Goal: Information Seeking & Learning: Learn about a topic

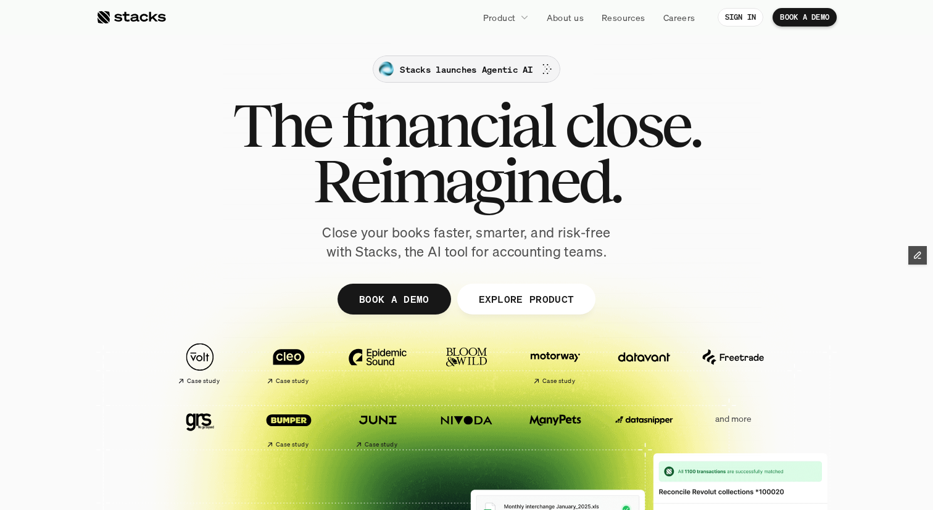
click at [446, 67] on p "Stacks launches Agentic AI" at bounding box center [466, 69] width 133 height 13
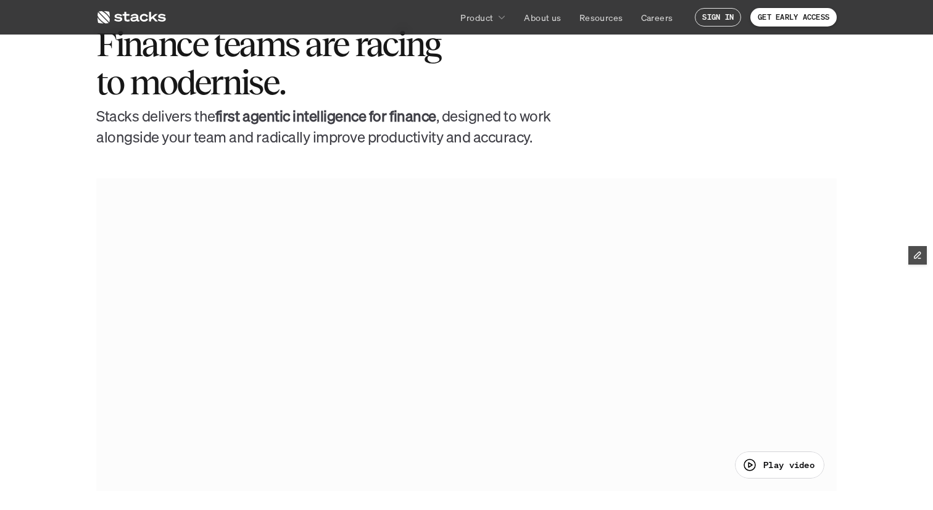
scroll to position [538, 0]
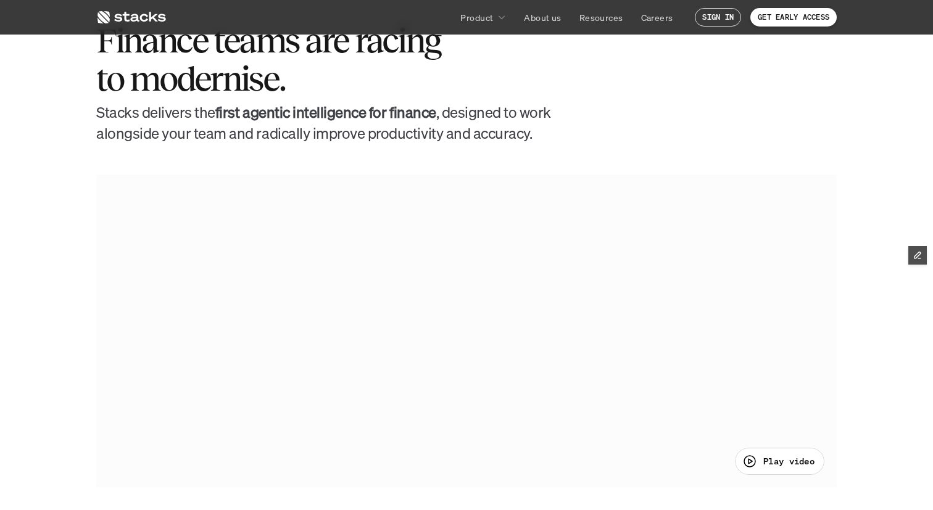
click at [439, 215] on div at bounding box center [466, 331] width 740 height 312
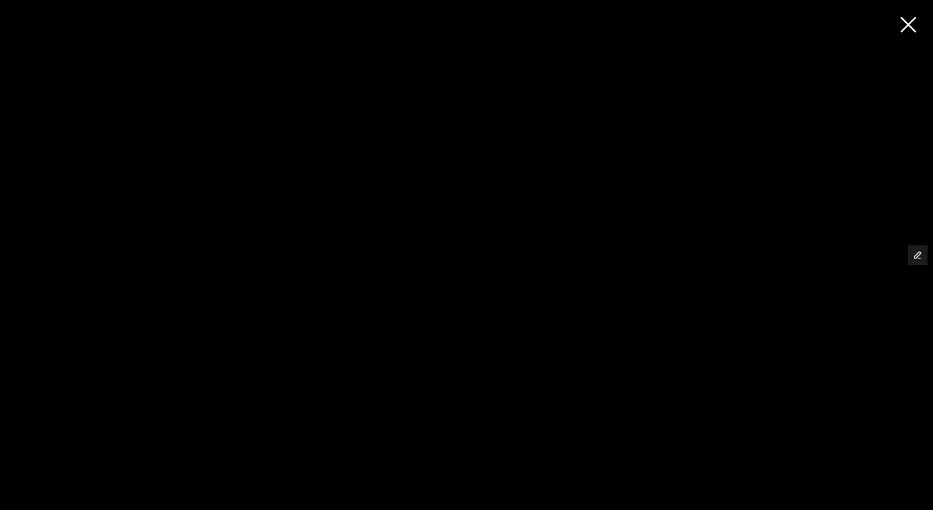
click at [904, 28] on div at bounding box center [466, 255] width 933 height 510
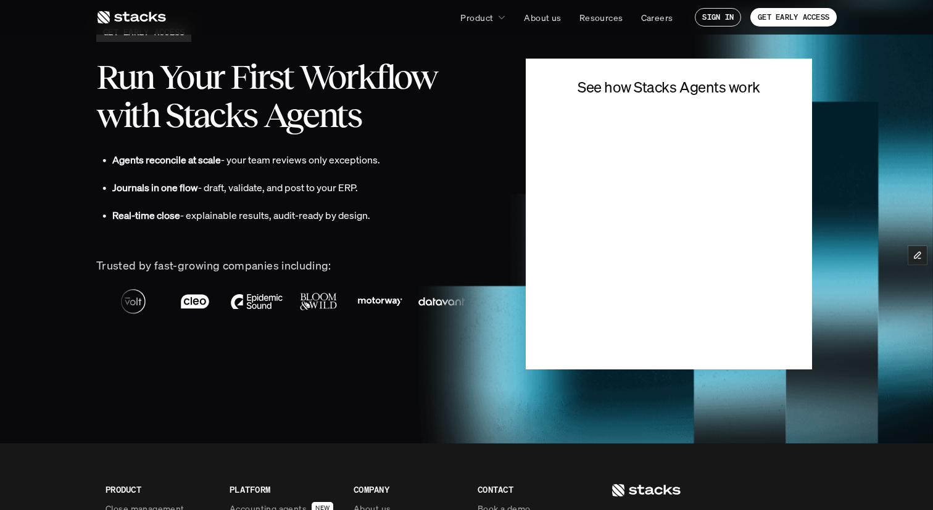
scroll to position [2732, 0]
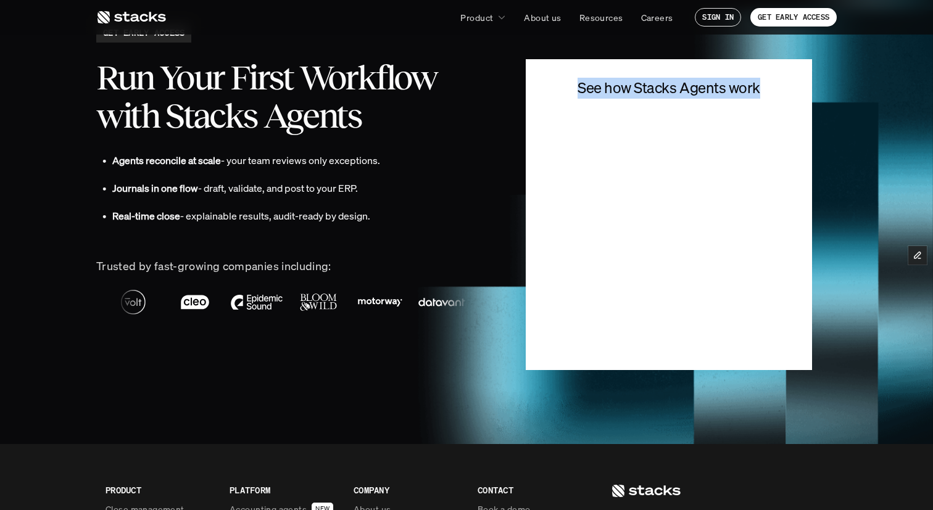
drag, startPoint x: 582, startPoint y: 90, endPoint x: 766, endPoint y: 82, distance: 184.6
click at [766, 82] on h4 "See how Stacks Agents work" at bounding box center [669, 88] width 200 height 21
click at [849, 75] on img at bounding box center [573, 244] width 719 height 566
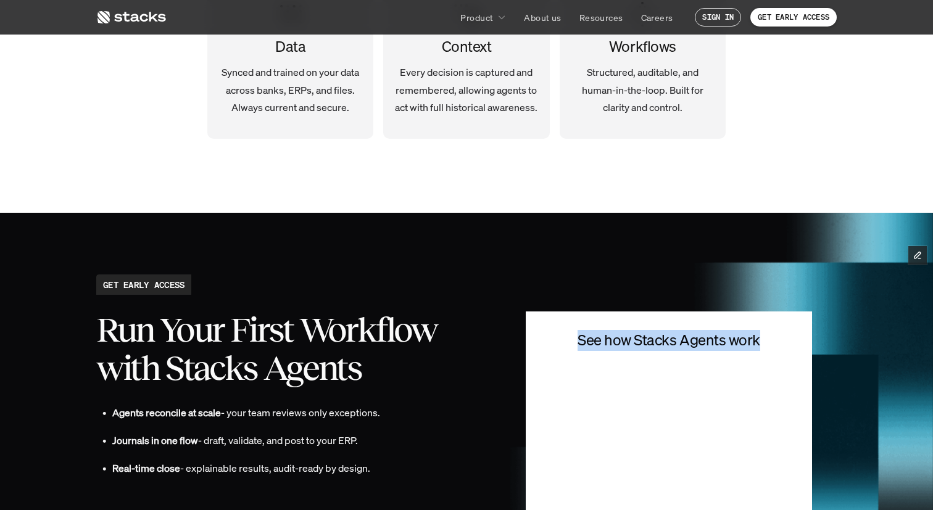
scroll to position [2485, 0]
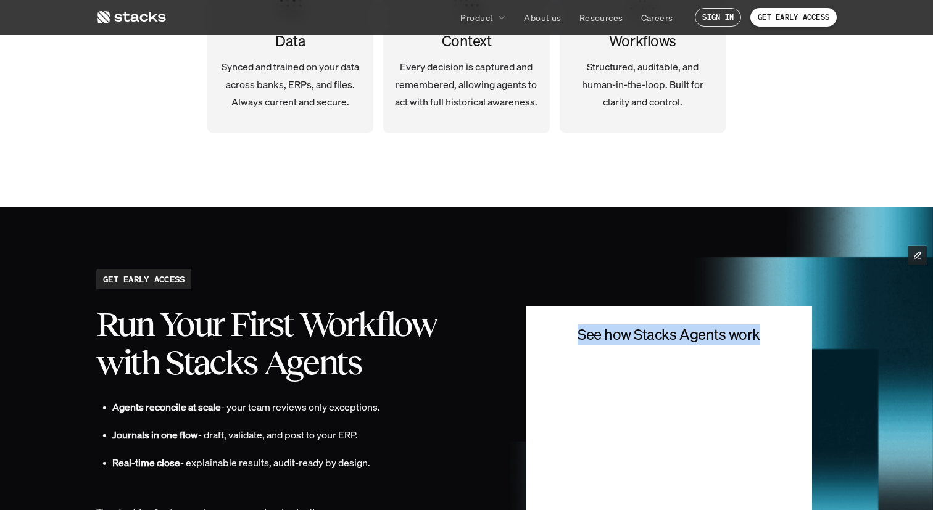
click at [480, 254] on img at bounding box center [573, 490] width 719 height 566
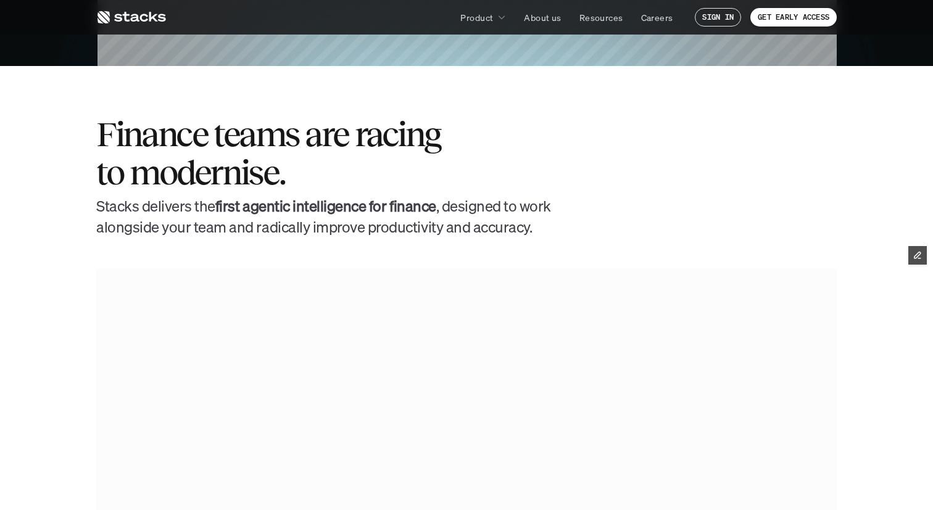
scroll to position [0, 0]
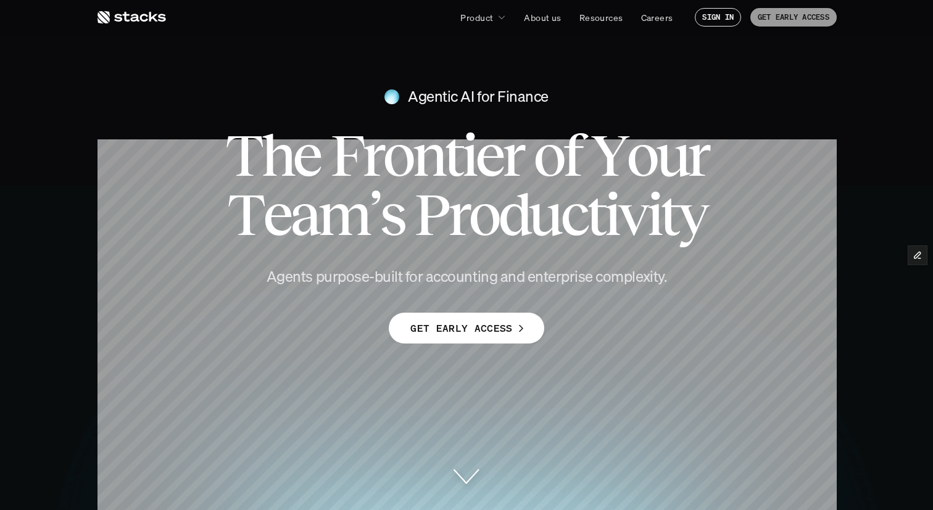
click at [786, 18] on p "GET EARLY ACCESS" at bounding box center [794, 17] width 72 height 9
click at [147, 15] on icon at bounding box center [131, 17] width 70 height 15
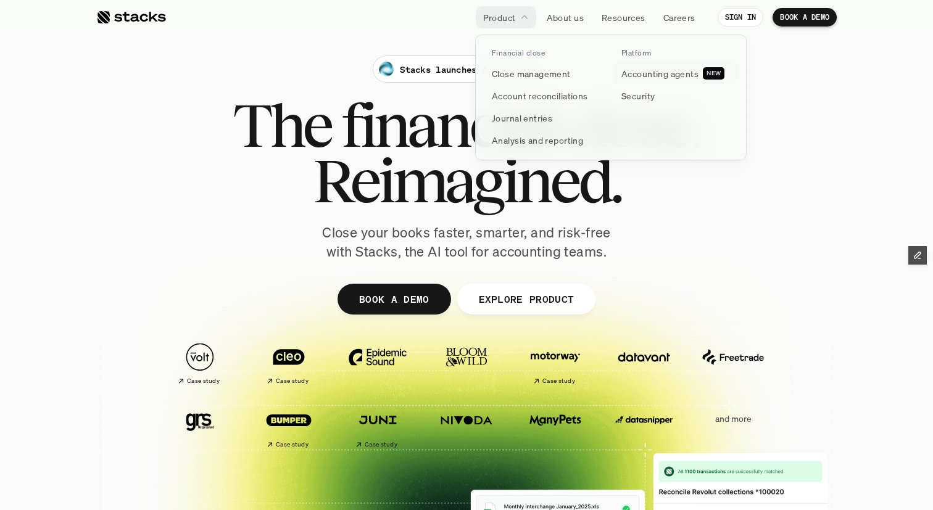
click at [656, 74] on p "Accounting agents" at bounding box center [659, 73] width 77 height 13
